Goal: Transaction & Acquisition: Purchase product/service

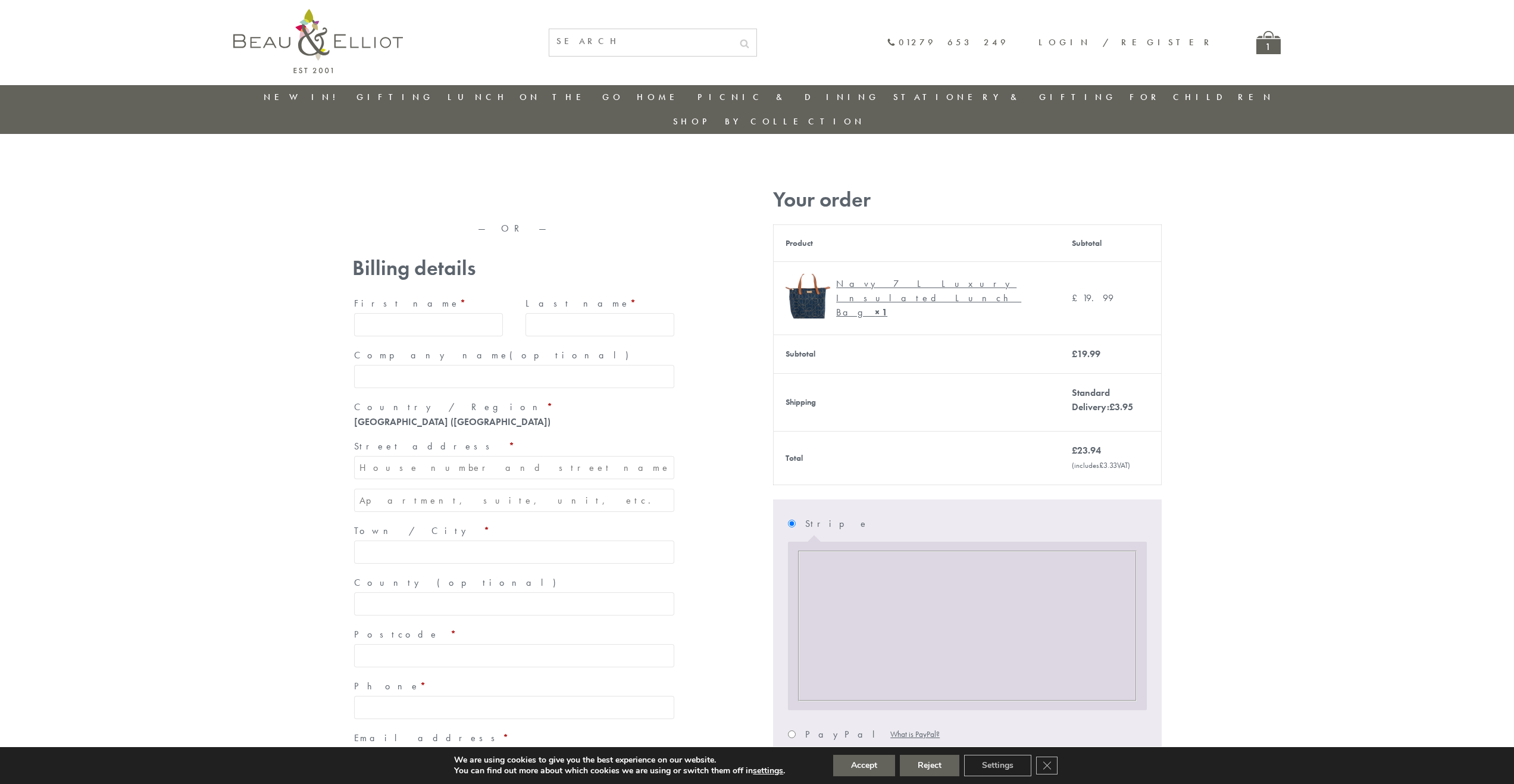
type input "maria33@yahoo.com"
type input "Maria"
type input "Williams"
type input "23, Scottsdale, Happytown"
type input "London"
